Goal: Information Seeking & Learning: Check status

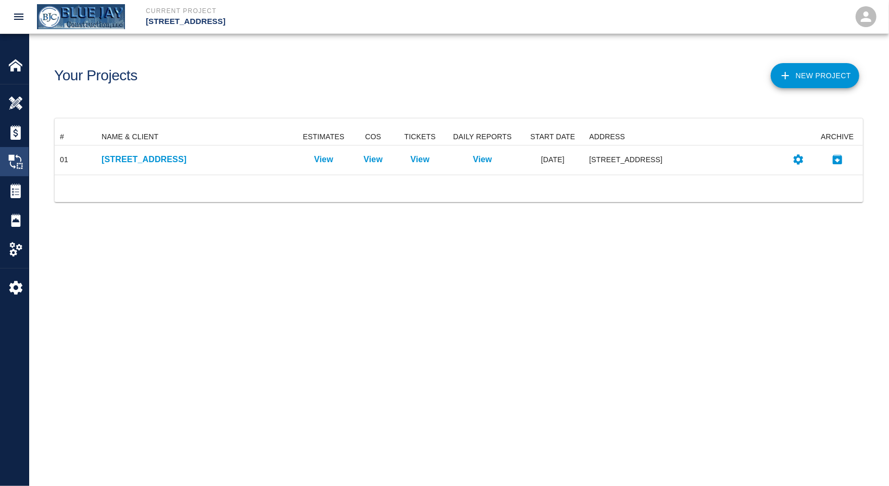
scroll to position [38, 801]
click at [15, 166] on img at bounding box center [15, 161] width 15 height 15
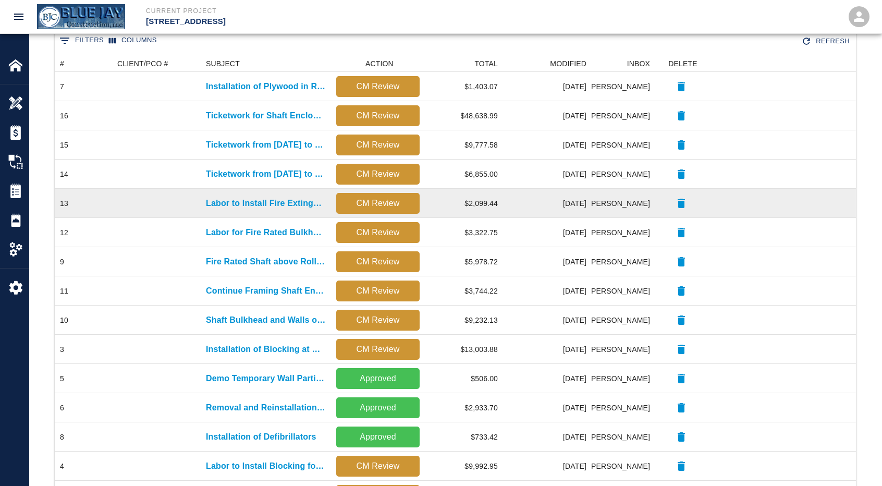
scroll to position [156, 0]
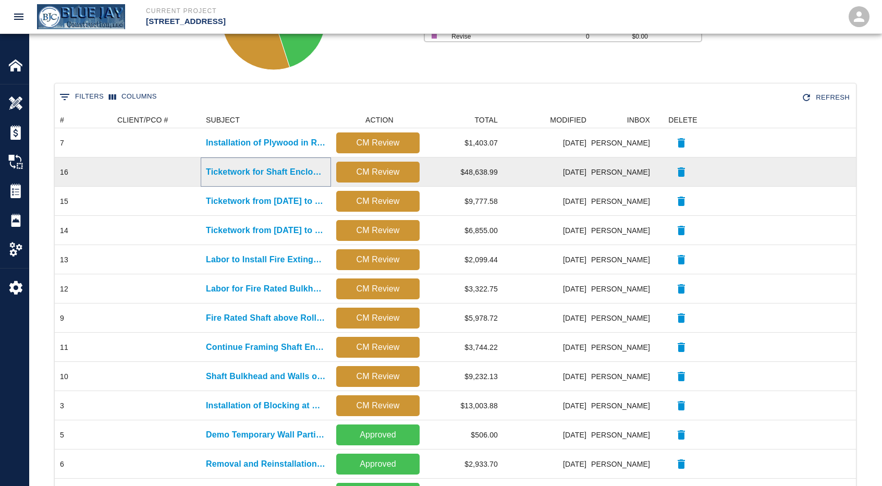
click at [252, 170] on p "Ticketwork for Shaft Enclosure for Gas Pipe" at bounding box center [266, 172] width 120 height 13
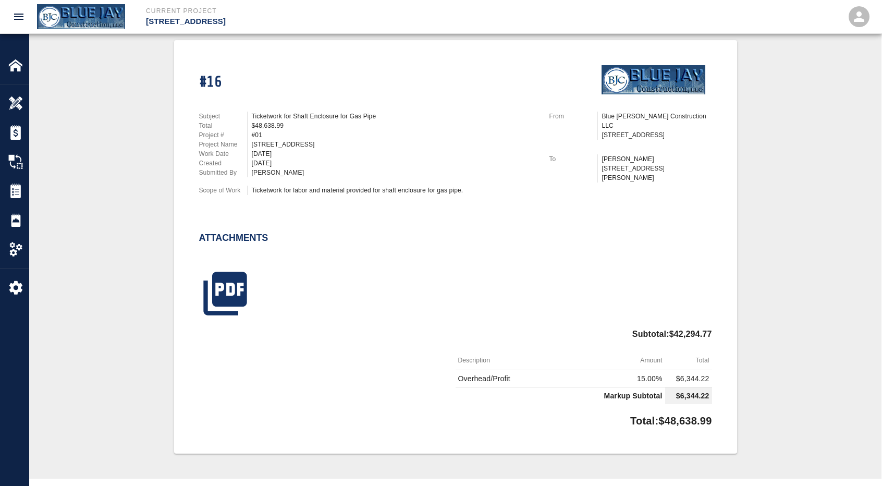
scroll to position [261, 0]
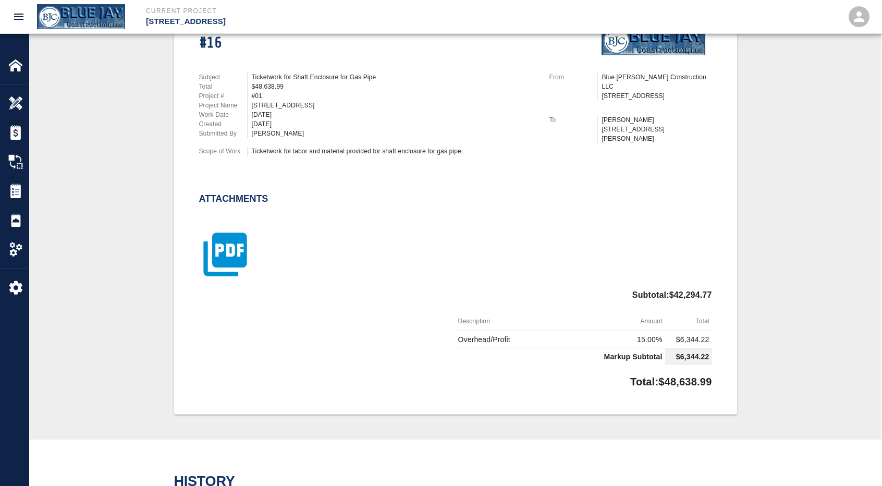
click at [218, 237] on icon "button" at bounding box center [224, 254] width 43 height 43
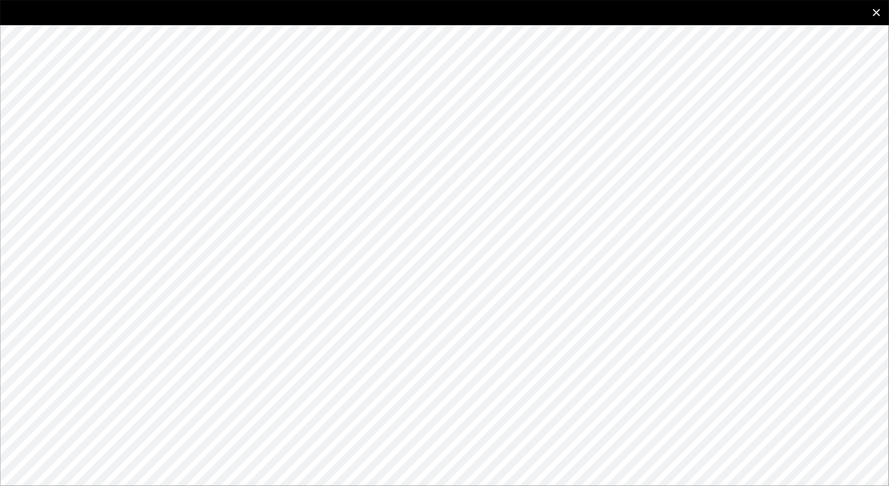
click at [877, 14] on icon "close" at bounding box center [877, 12] width 13 height 13
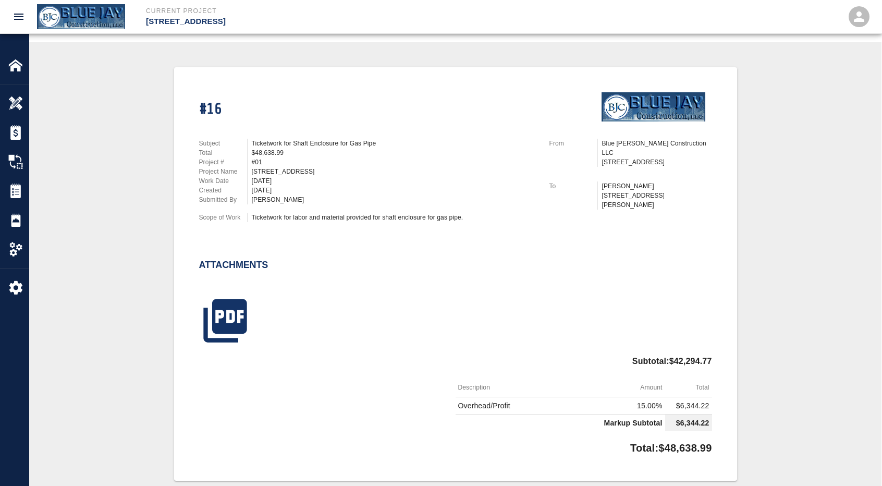
scroll to position [192, 0]
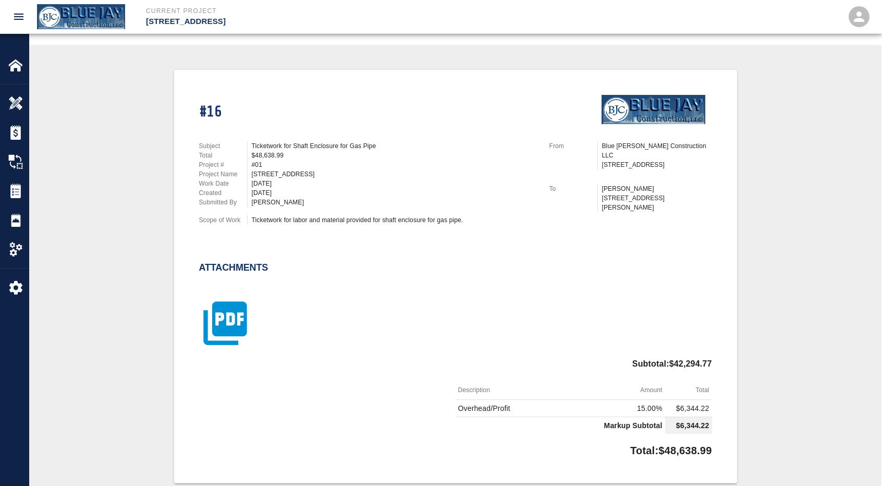
click at [236, 323] on icon "button" at bounding box center [224, 323] width 43 height 43
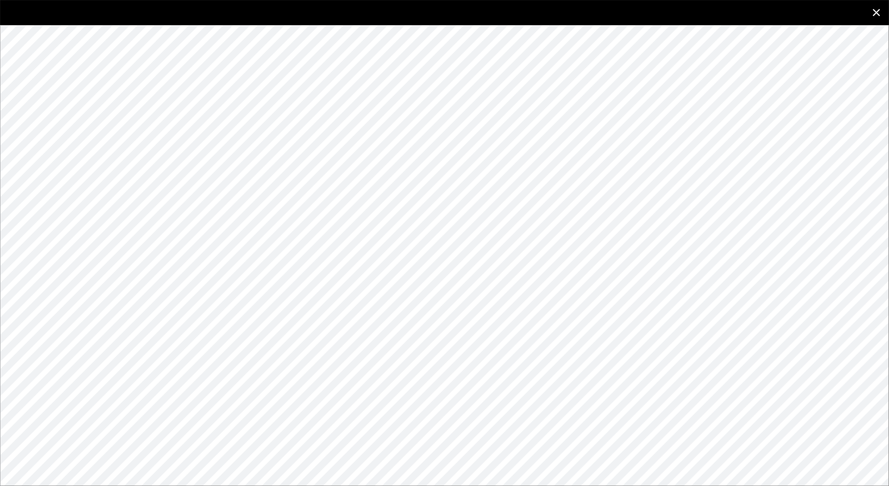
click at [873, 8] on icon "close" at bounding box center [877, 12] width 13 height 13
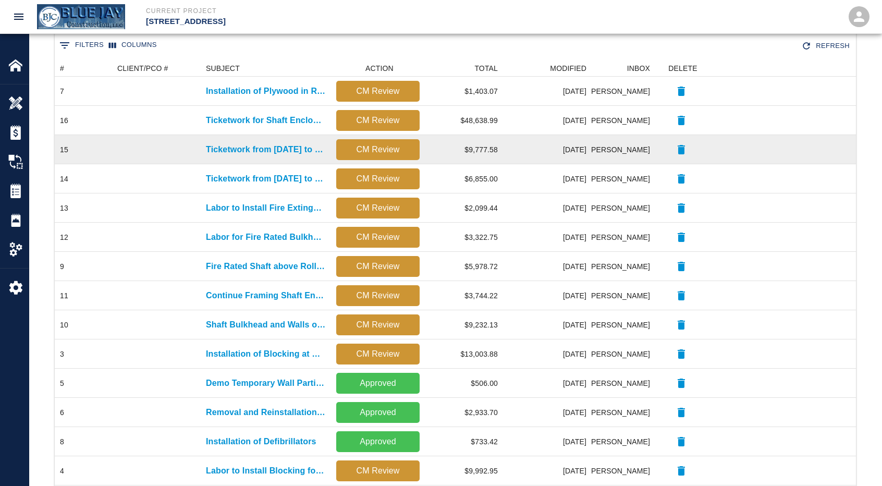
scroll to position [208, 0]
click at [254, 153] on p "Ticketwork from [DATE] to [DATE]" at bounding box center [266, 149] width 120 height 13
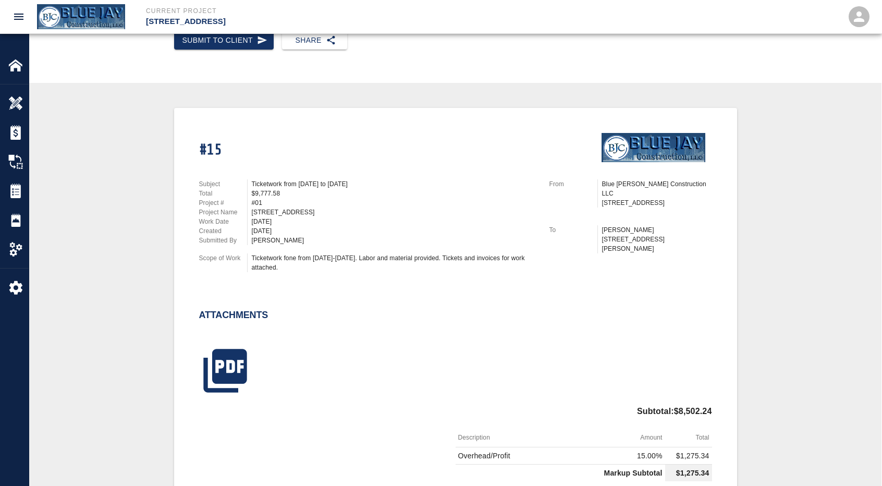
scroll to position [208, 0]
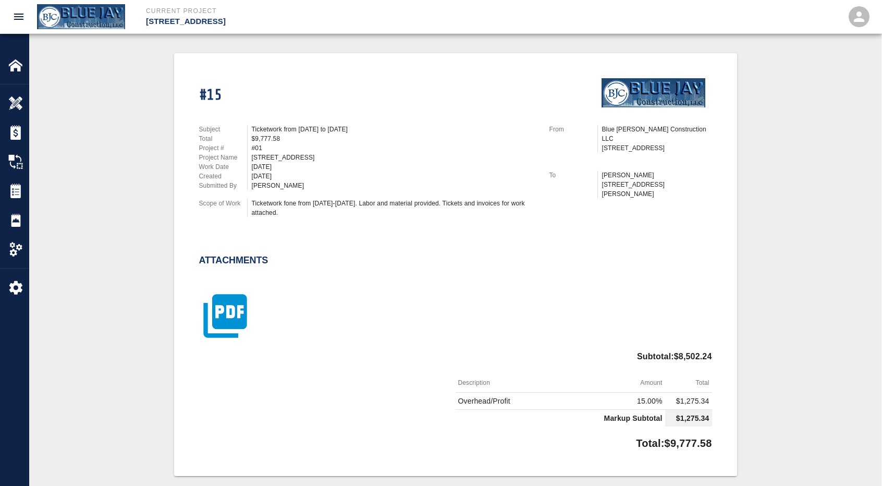
click at [204, 299] on icon "button" at bounding box center [225, 316] width 52 height 52
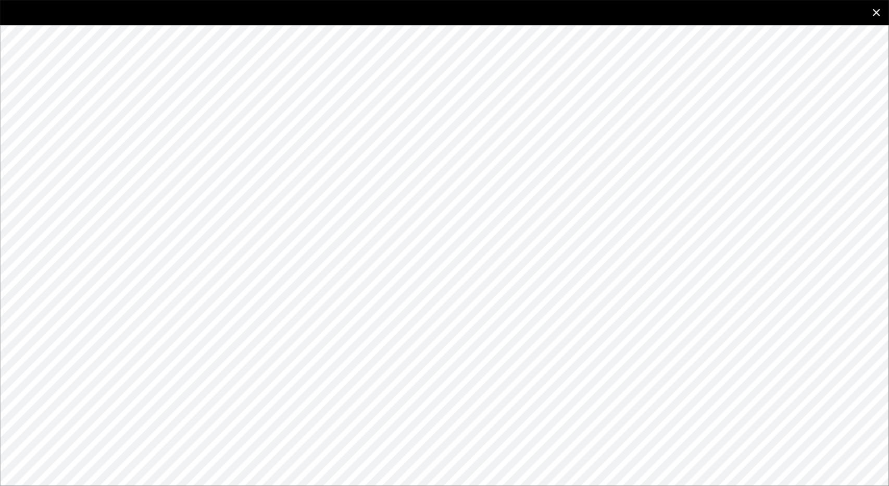
click at [877, 7] on icon "close" at bounding box center [877, 12] width 13 height 13
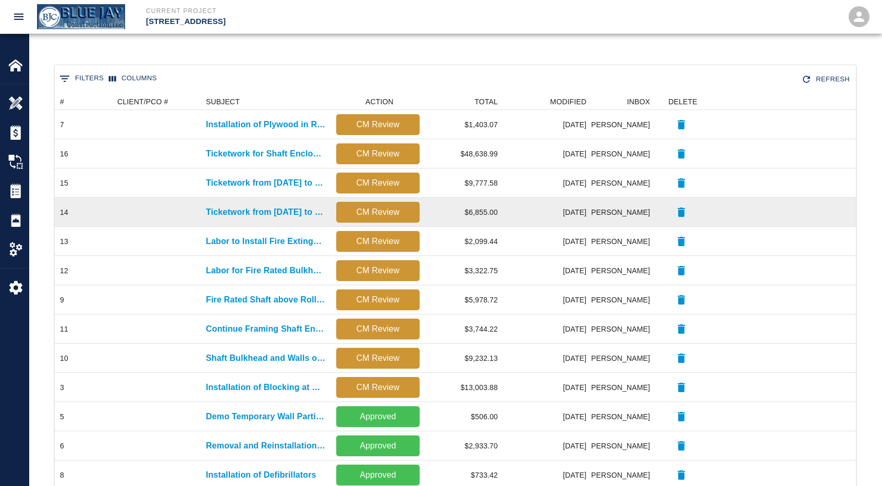
scroll to position [208, 0]
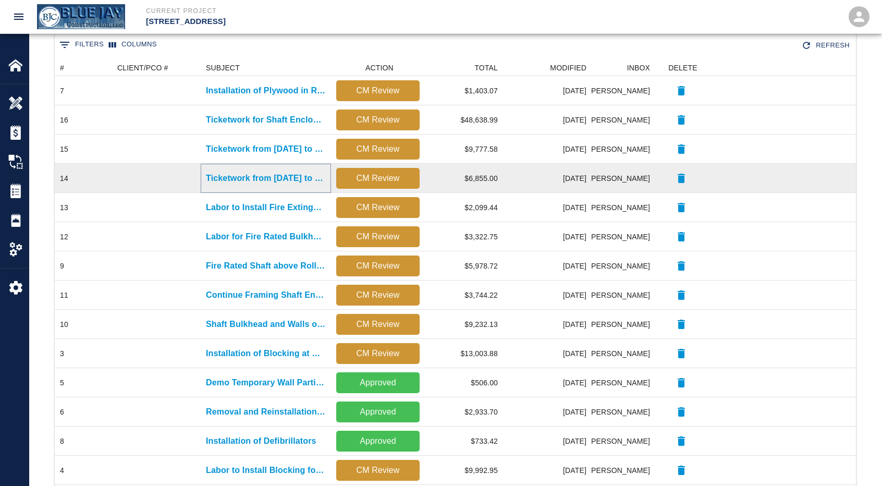
click at [275, 174] on p "Ticketwork from [DATE] to [DATE]" at bounding box center [266, 178] width 120 height 13
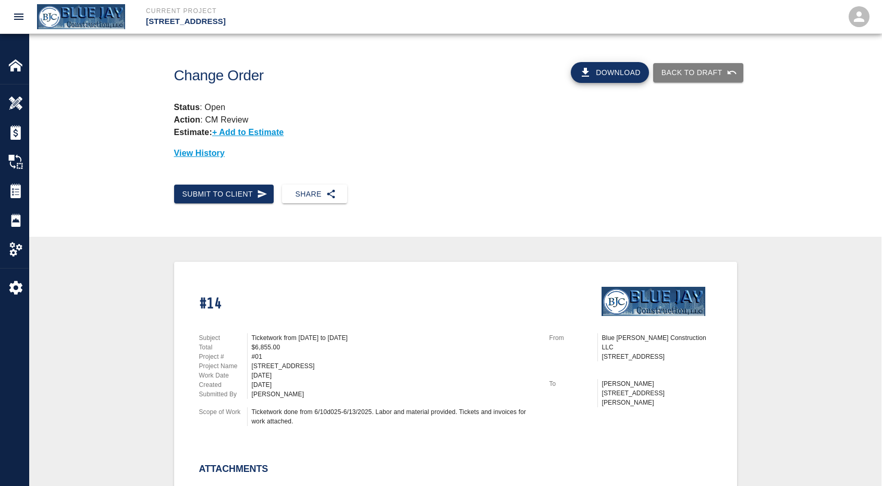
scroll to position [313, 0]
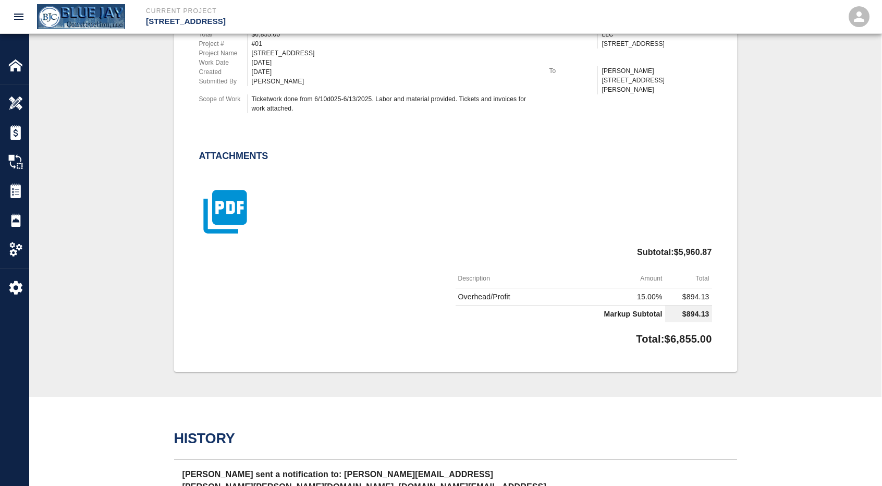
click at [236, 215] on icon "button" at bounding box center [224, 211] width 43 height 43
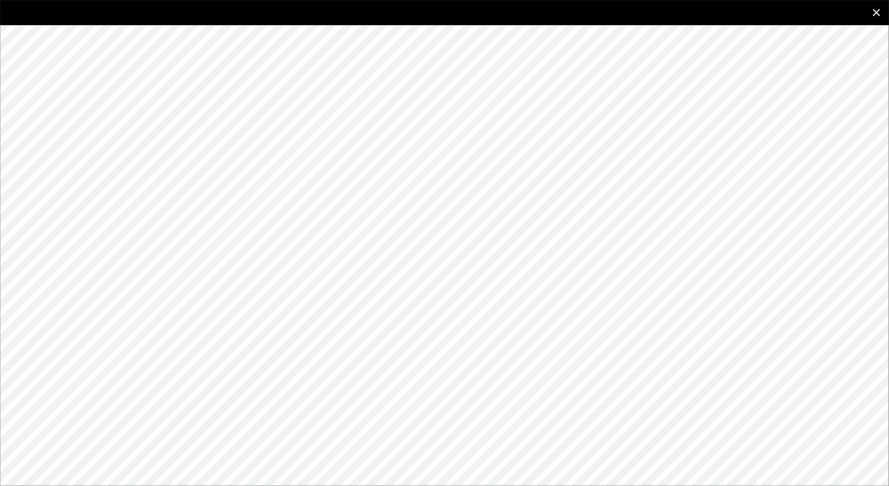
click at [871, 12] on icon "close" at bounding box center [877, 12] width 13 height 13
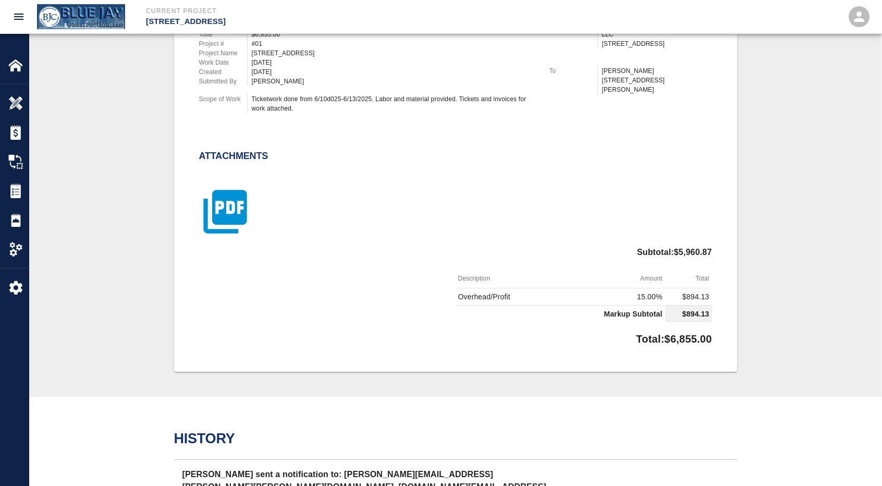
click at [218, 219] on icon "button" at bounding box center [224, 211] width 43 height 43
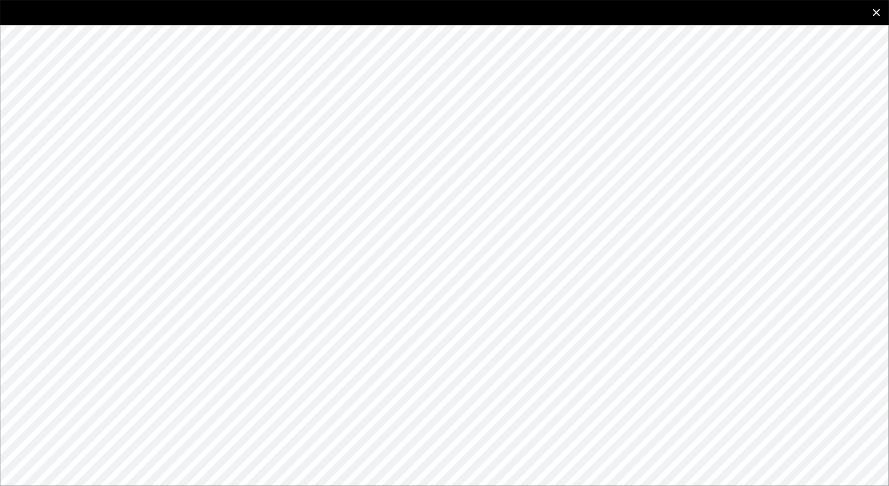
click at [884, 5] on button "close" at bounding box center [876, 12] width 25 height 25
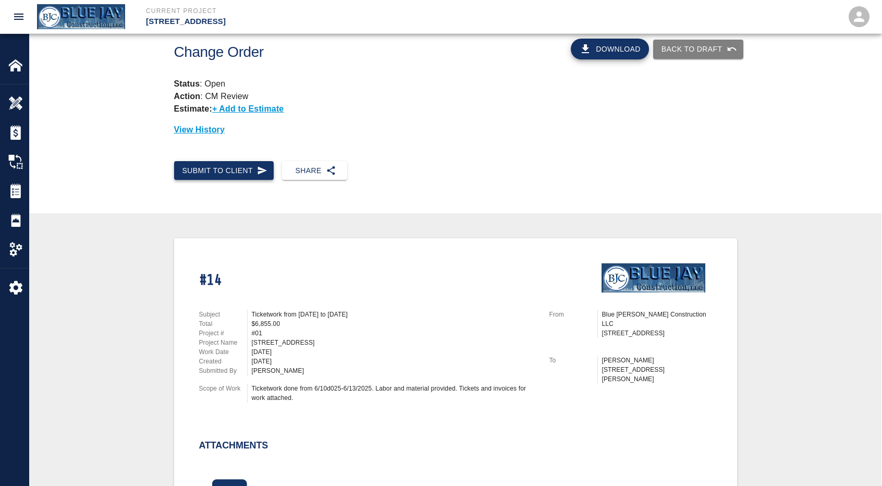
scroll to position [0, 0]
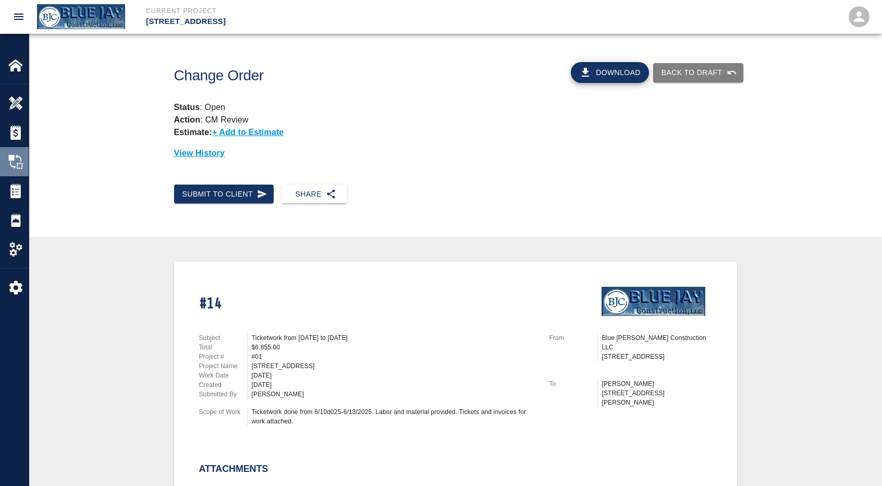
click at [22, 159] on img at bounding box center [15, 161] width 15 height 15
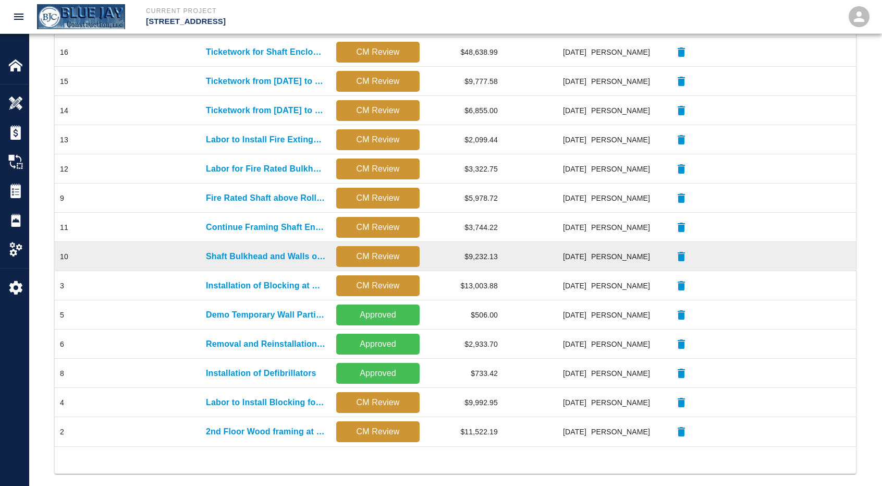
scroll to position [289, 0]
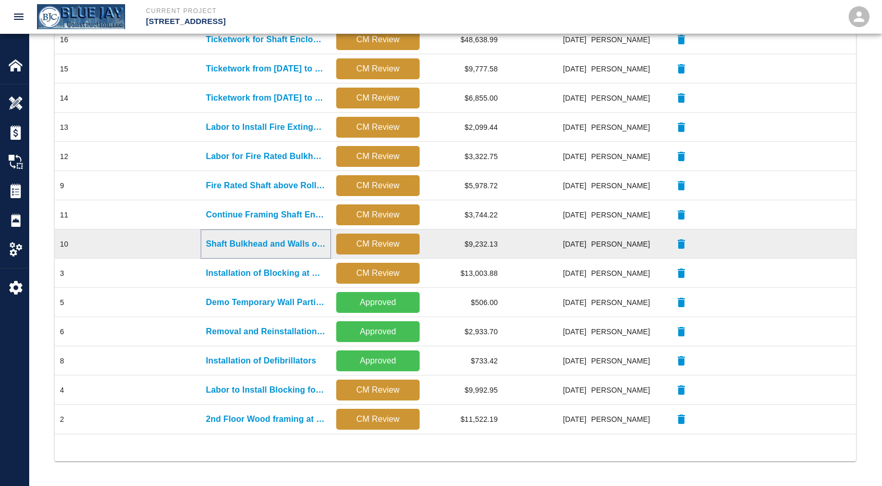
click at [289, 242] on p "Shaft Bulkhead and Walls on G1 and M Floor" at bounding box center [266, 244] width 120 height 13
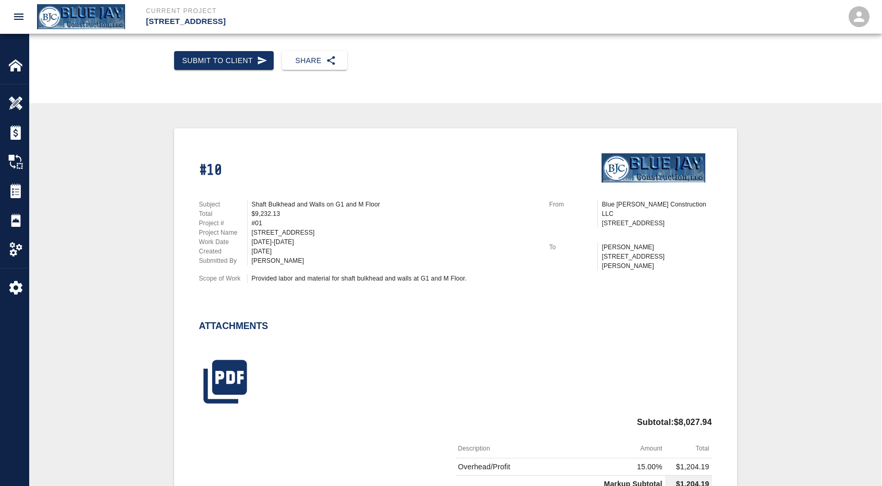
scroll to position [156, 0]
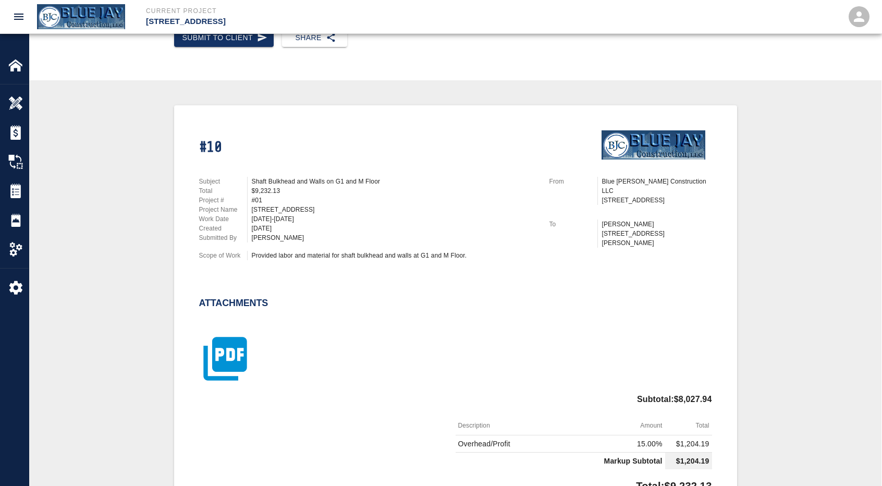
click at [223, 339] on icon "button" at bounding box center [224, 358] width 43 height 43
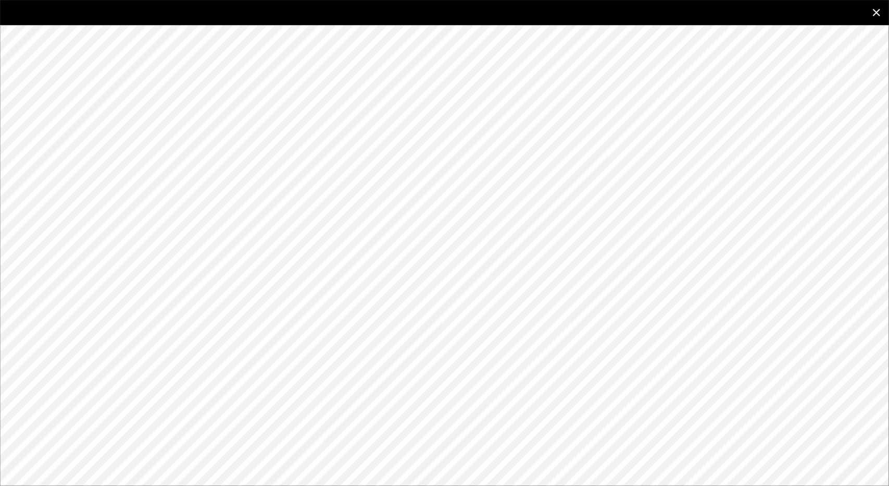
click at [874, 14] on icon "close" at bounding box center [877, 12] width 13 height 13
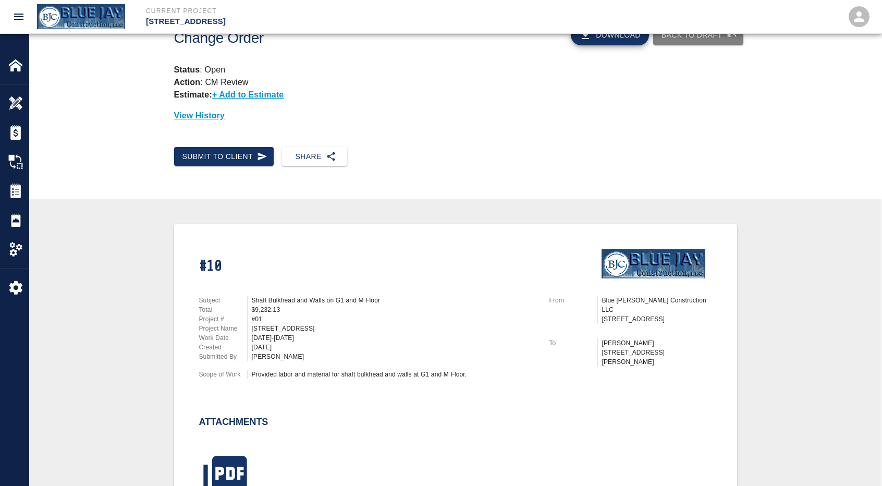
scroll to position [0, 0]
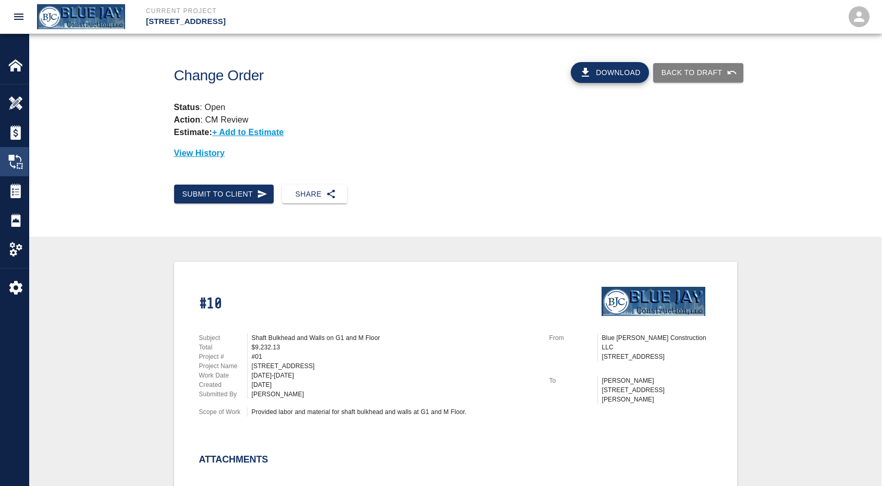
click at [15, 159] on img at bounding box center [15, 161] width 15 height 15
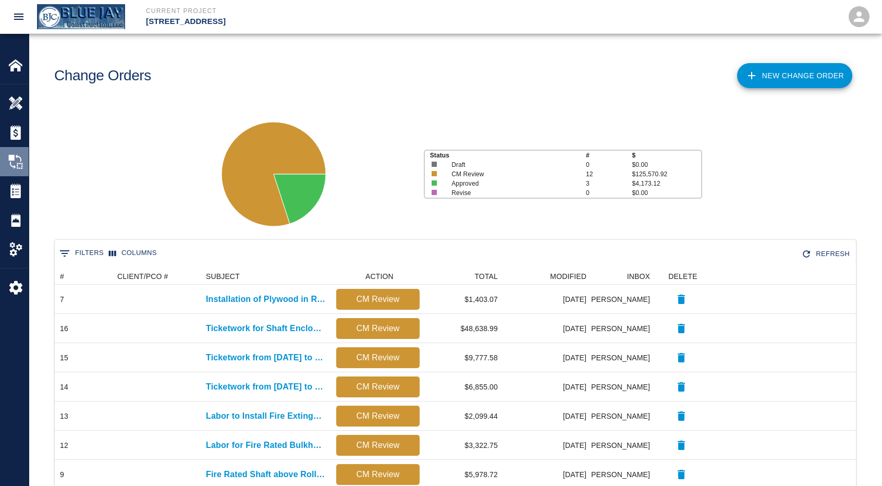
click at [6, 161] on div "Change Orders" at bounding box center [14, 161] width 29 height 29
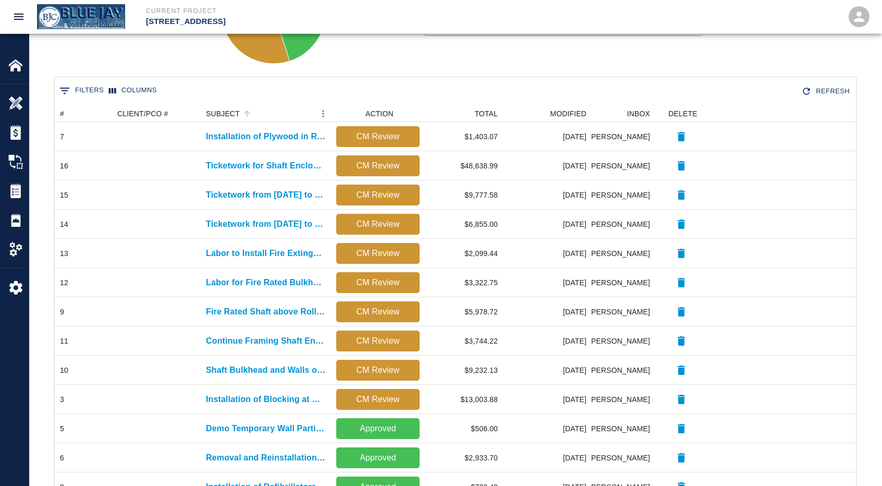
scroll to position [80, 0]
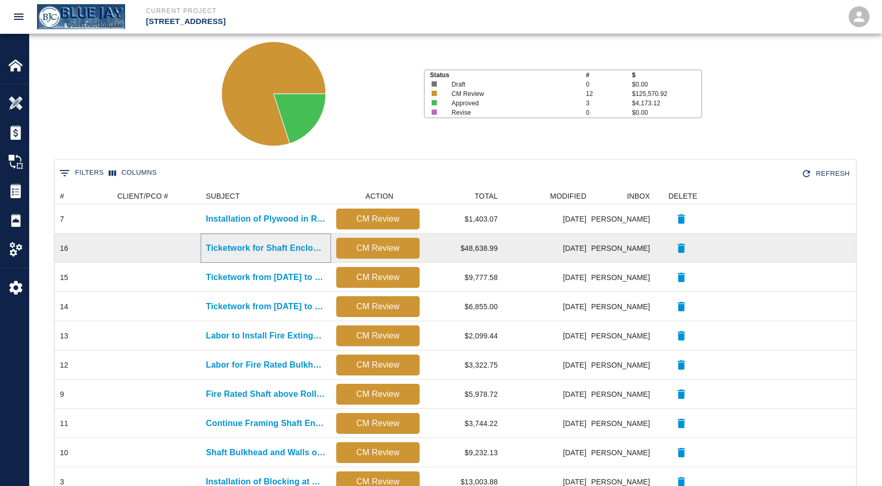
click at [281, 249] on p "Ticketwork for Shaft Enclosure for Gas Pipe" at bounding box center [266, 248] width 120 height 13
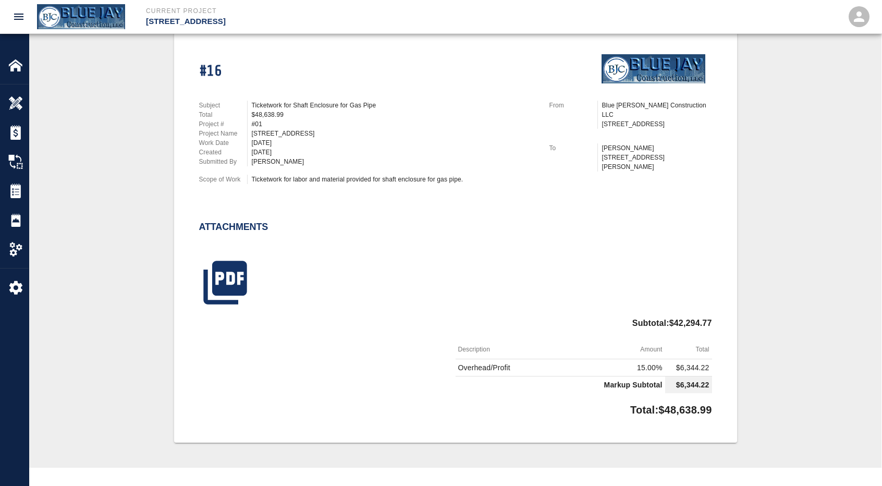
scroll to position [313, 0]
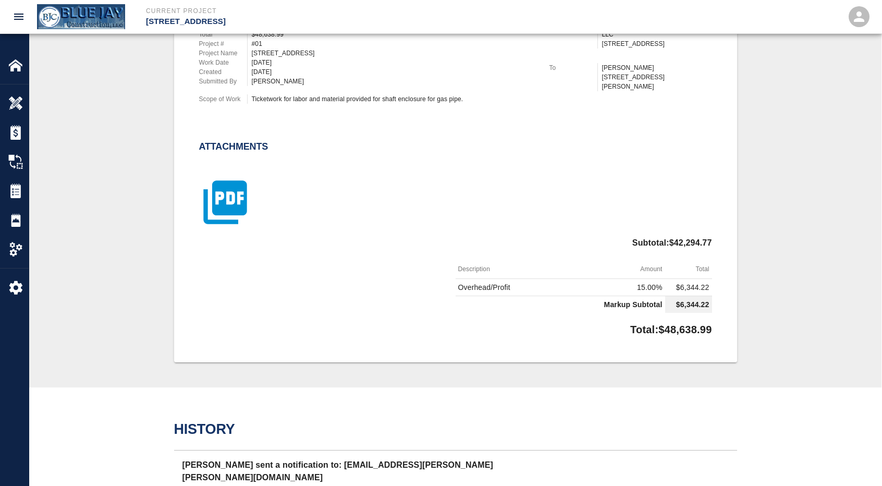
click at [228, 182] on icon "button" at bounding box center [224, 202] width 43 height 43
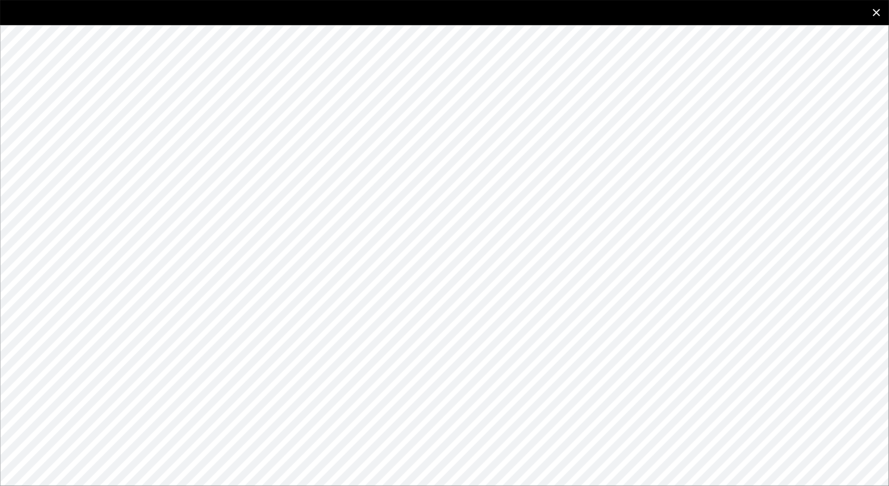
click at [882, 13] on icon "close" at bounding box center [877, 12] width 13 height 13
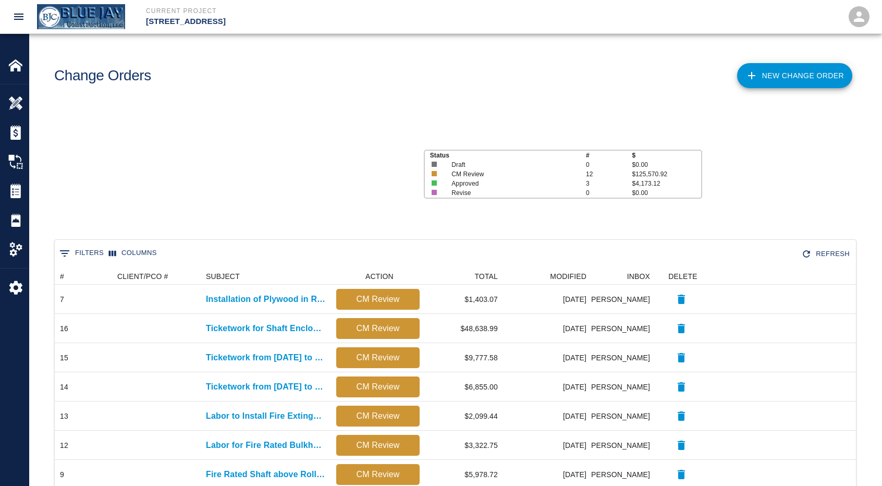
scroll to position [446, 793]
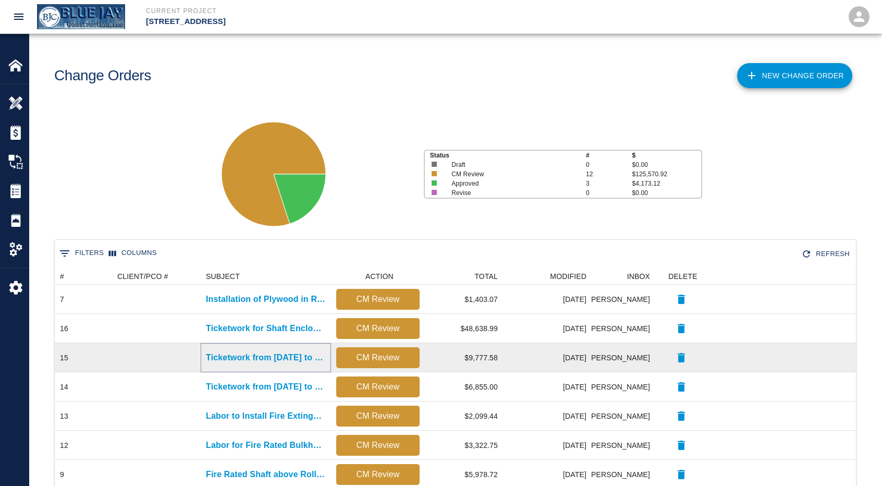
click at [258, 358] on p "Ticketwork from [DATE] to [DATE]" at bounding box center [266, 357] width 120 height 13
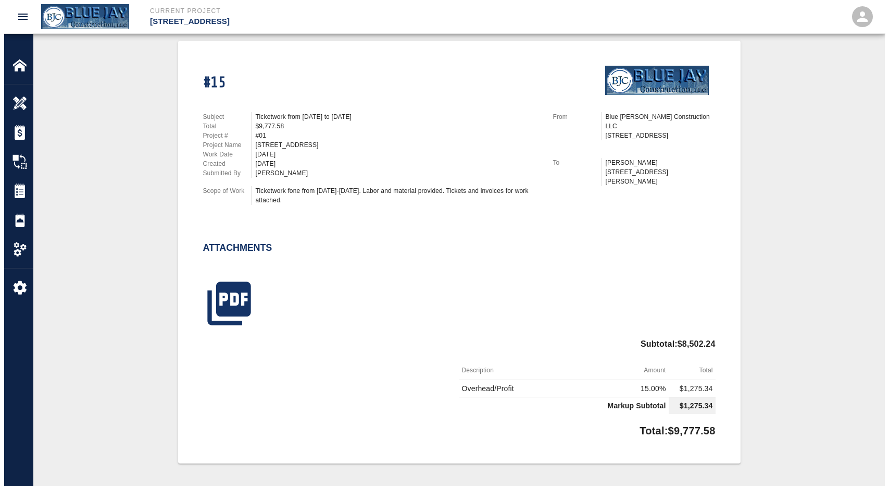
scroll to position [261, 0]
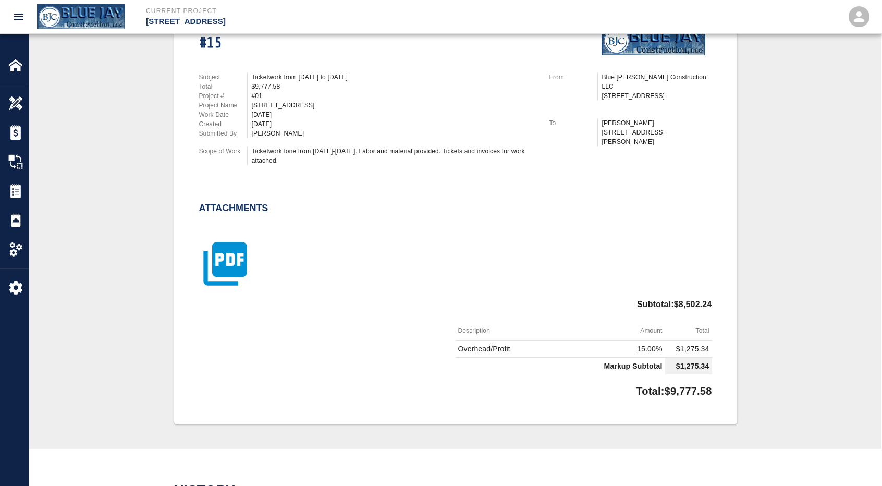
click at [230, 264] on icon "button" at bounding box center [225, 264] width 52 height 52
